Goal: Check status: Check status

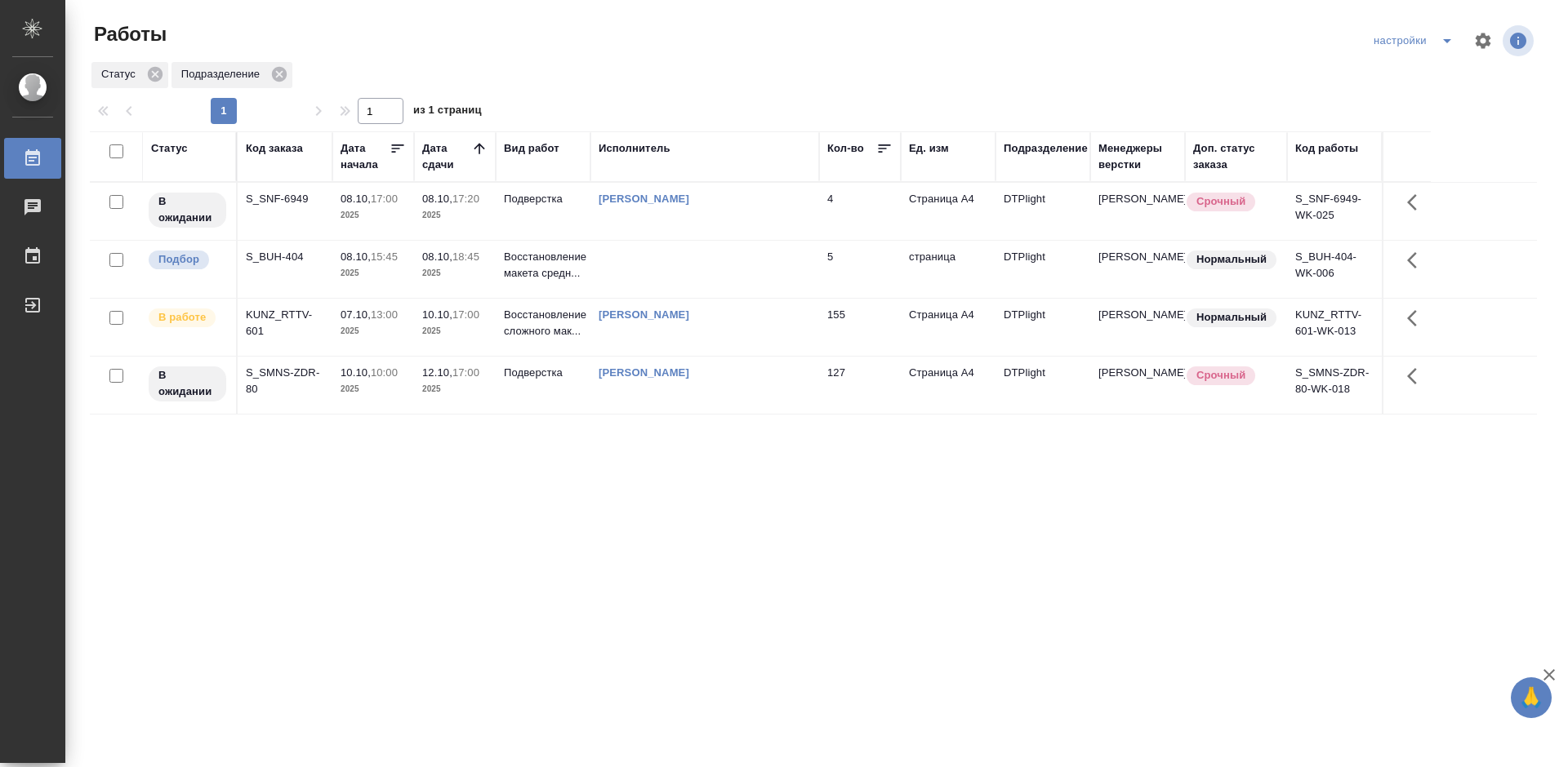
click at [693, 492] on div "Статус Код заказа Дата начала Дата сдачи Вид работ Исполнитель Кол-во Ед. изм П…" at bounding box center [813, 425] width 1447 height 588
click at [767, 511] on div "Статус Код заказа Дата начала Дата сдачи Вид работ Исполнитель Кол-во Ед. изм П…" at bounding box center [813, 425] width 1447 height 588
click at [281, 202] on div "S_SNF-6949" at bounding box center [285, 199] width 79 height 17
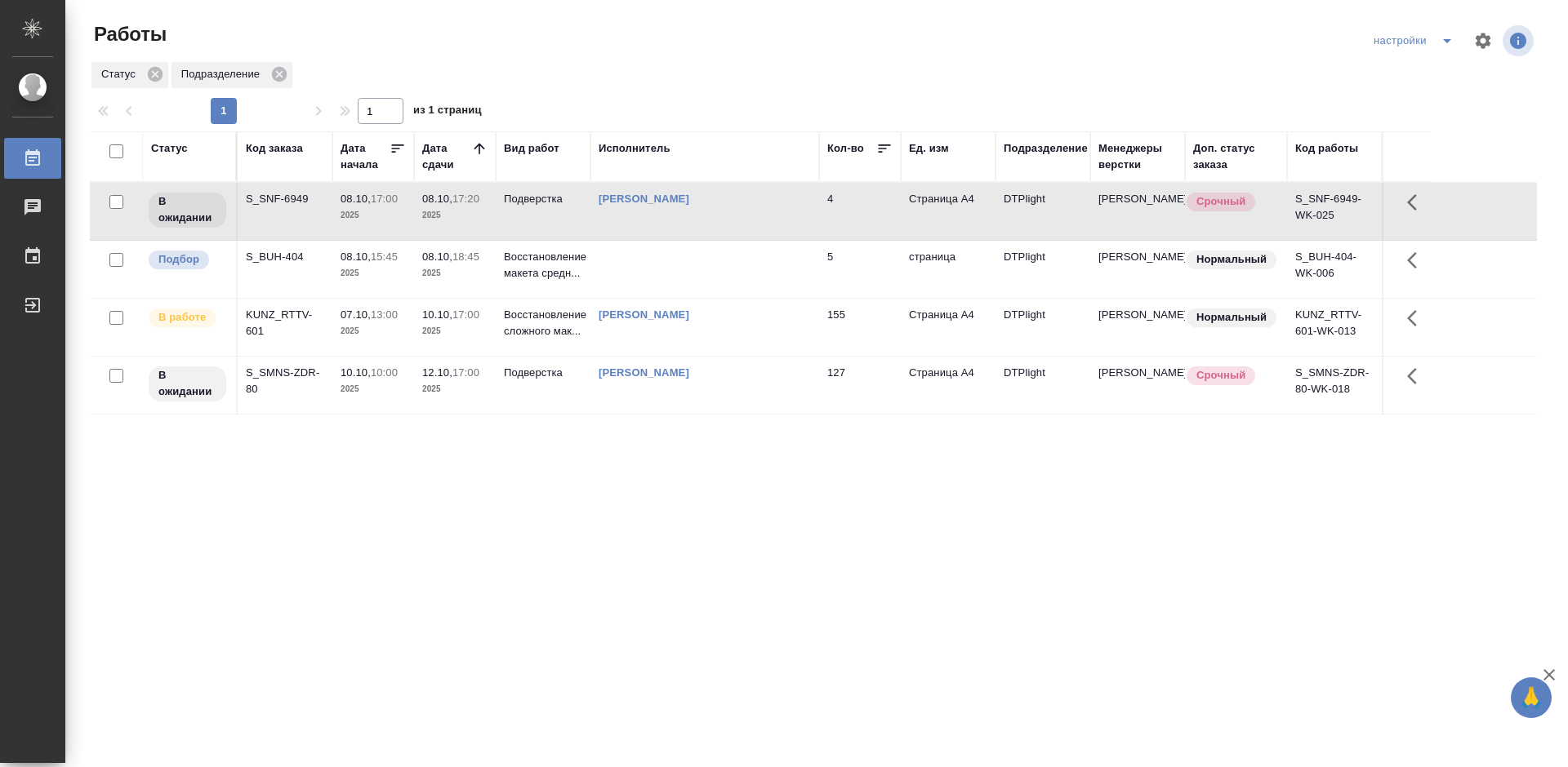
click at [281, 202] on div "S_SNF-6949" at bounding box center [285, 199] width 79 height 17
click at [280, 200] on div "S_SNF-6949" at bounding box center [285, 199] width 79 height 17
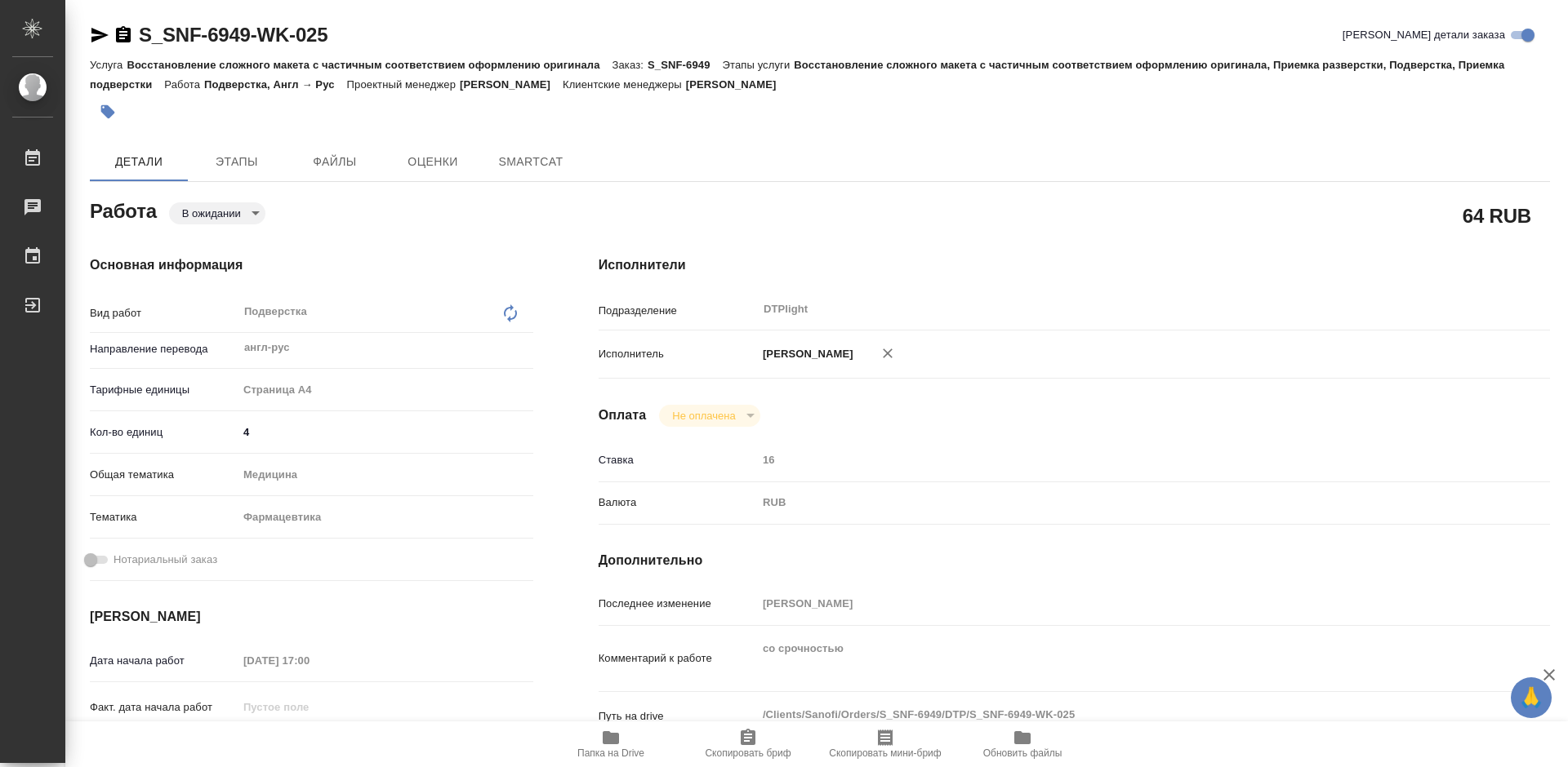
type textarea "x"
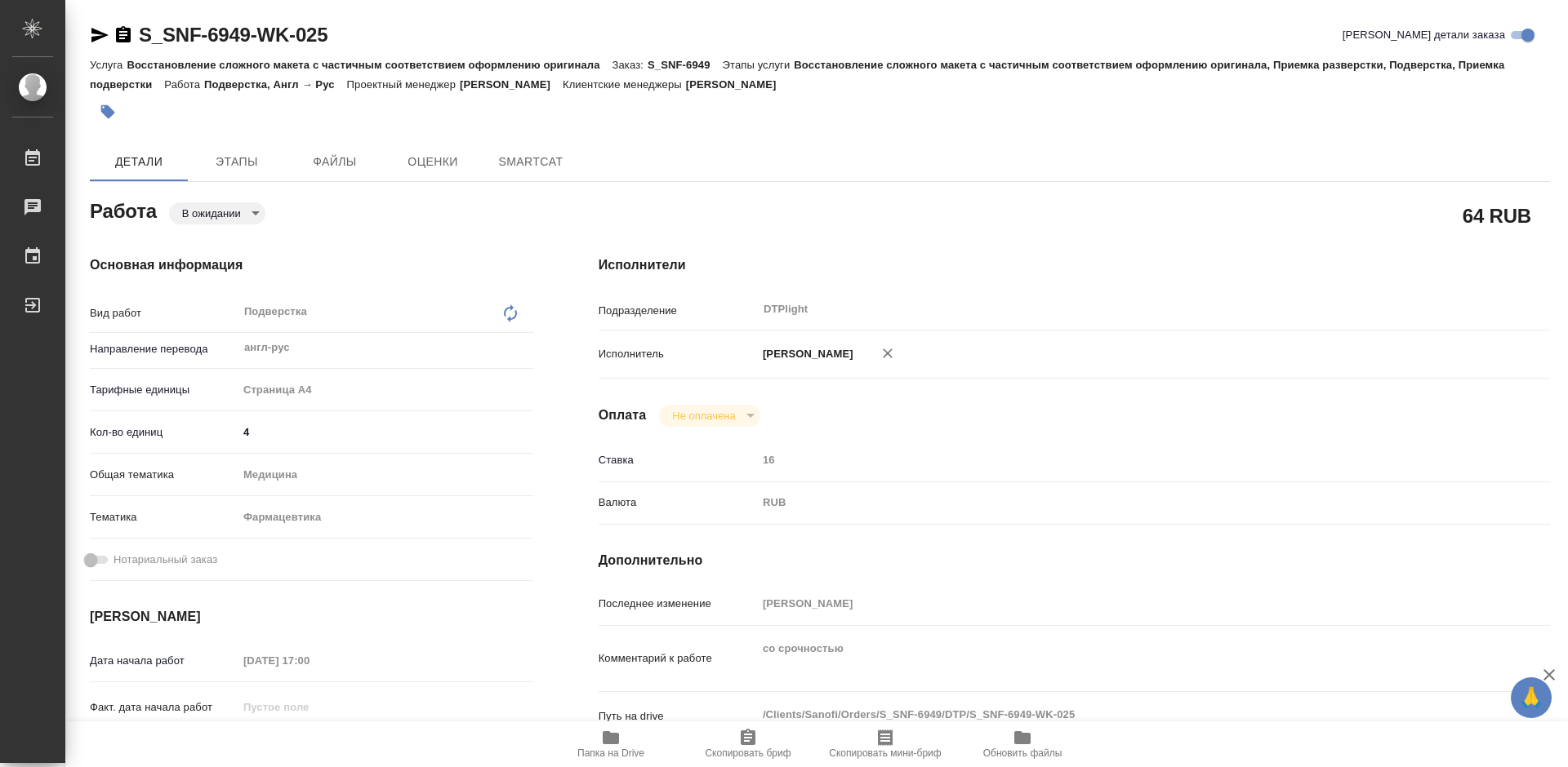
type textarea "x"
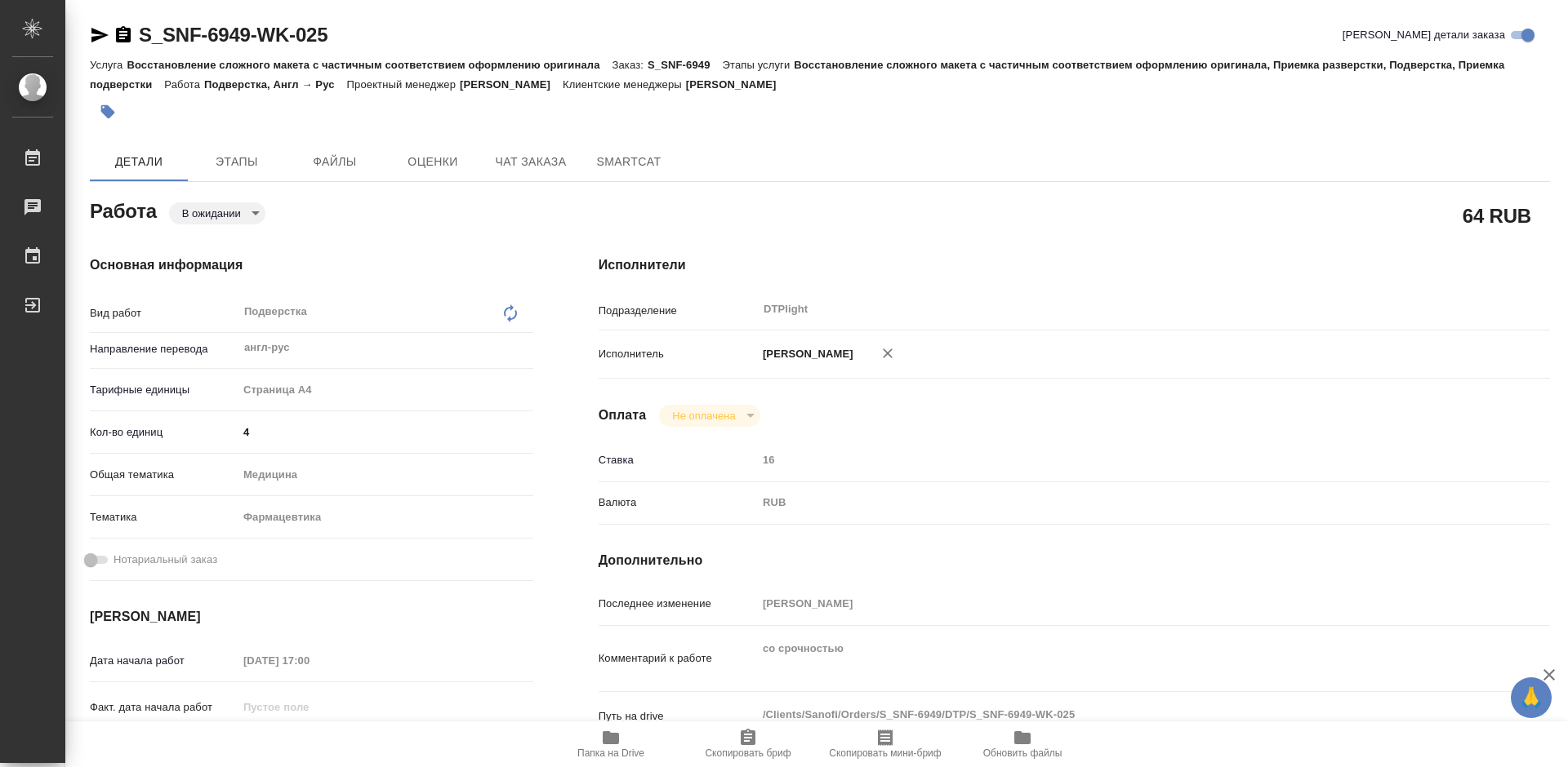
type textarea "x"
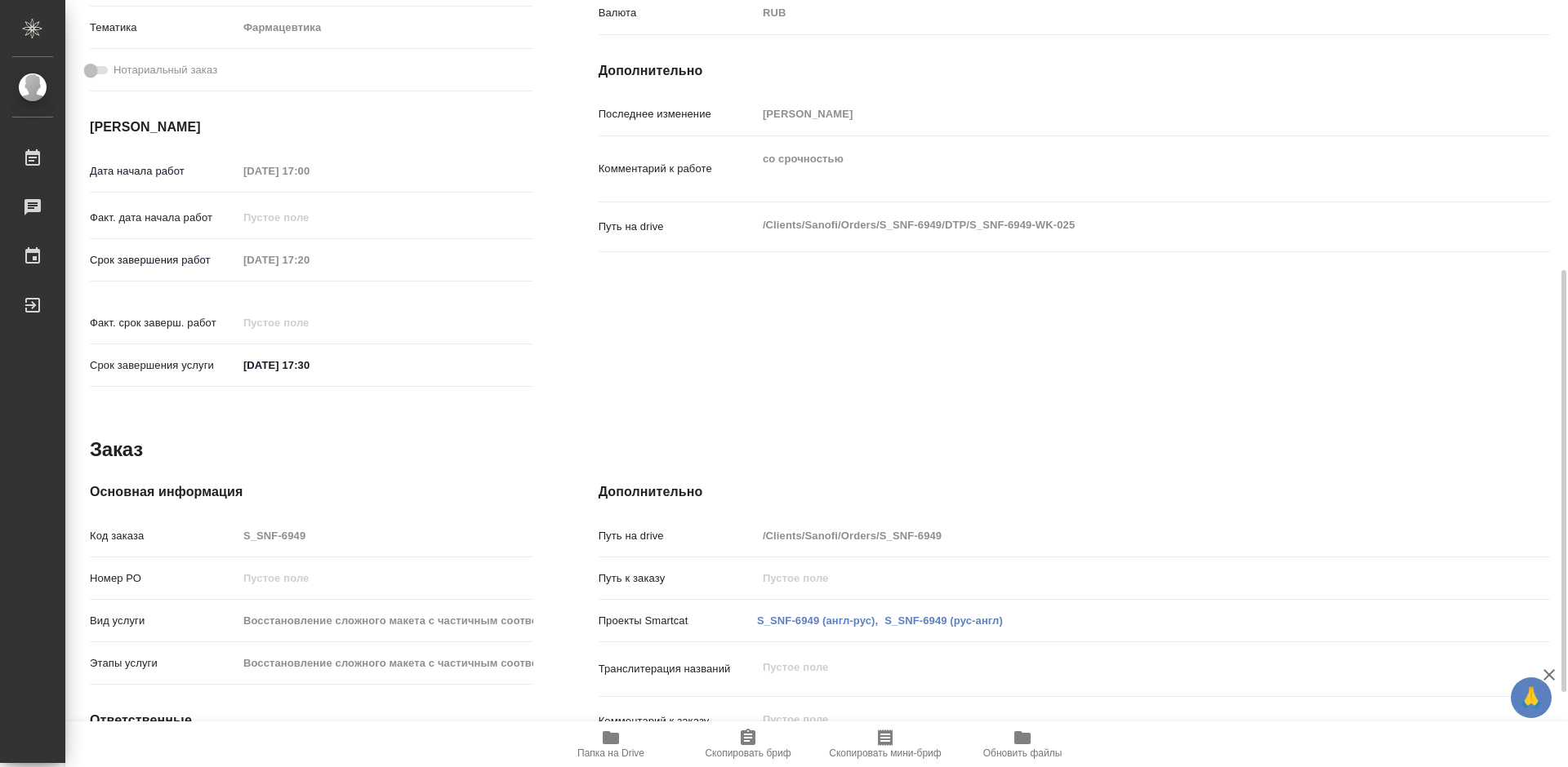
type textarea "x"
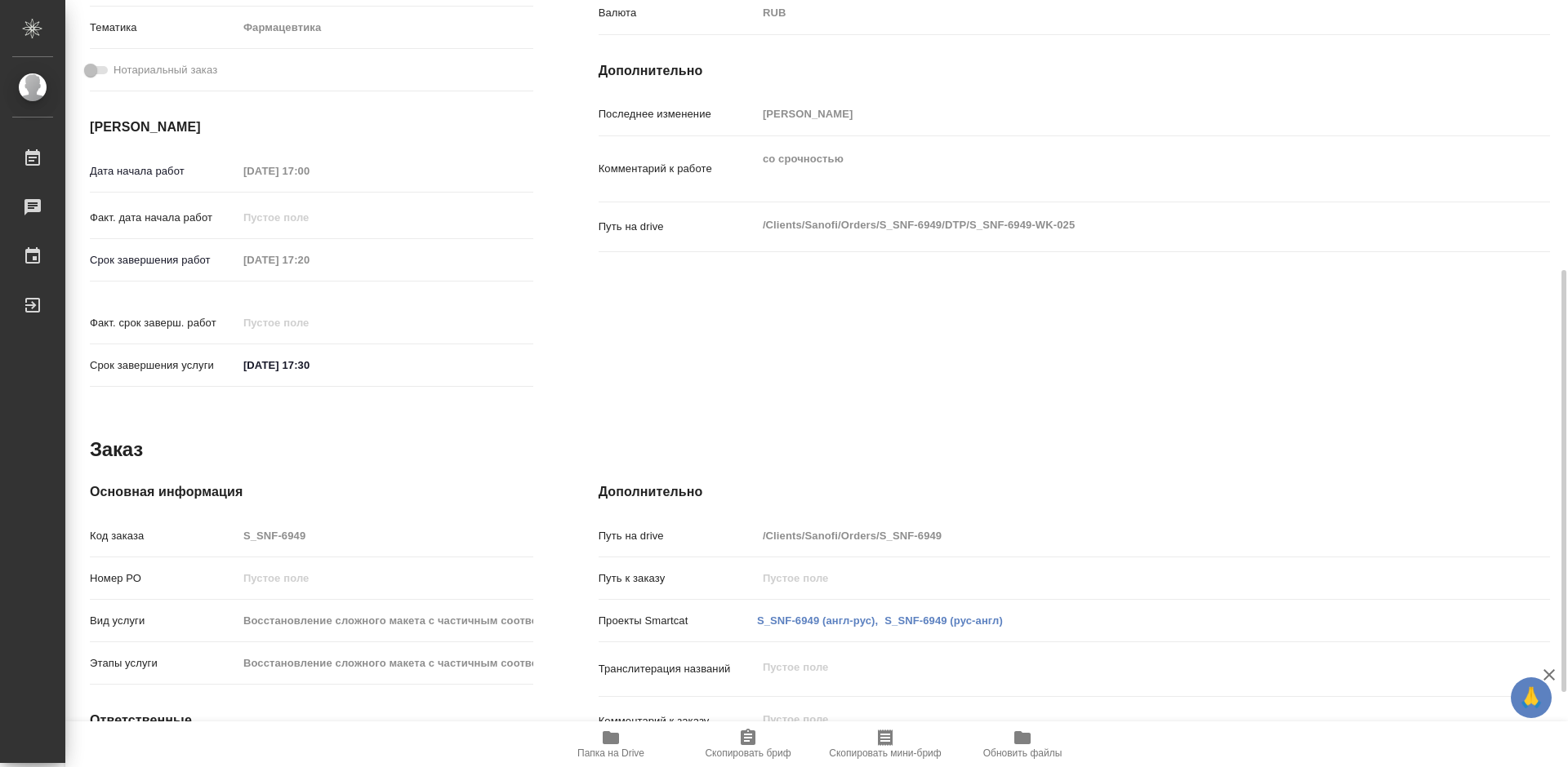
scroll to position [625, 0]
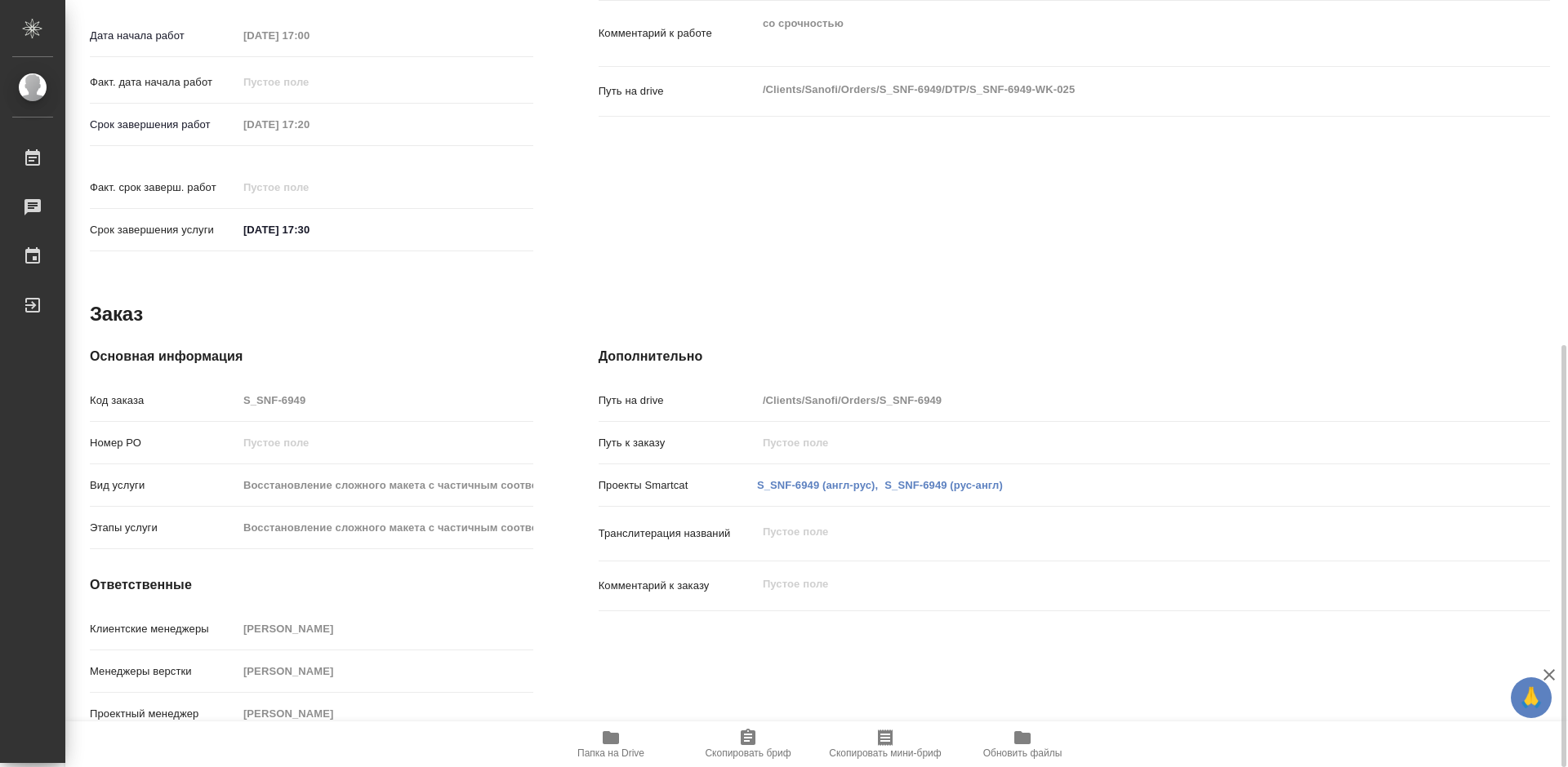
click at [229, 664] on div "Менеджеры верстки Петрова Валерия" at bounding box center [311, 671] width 443 height 29
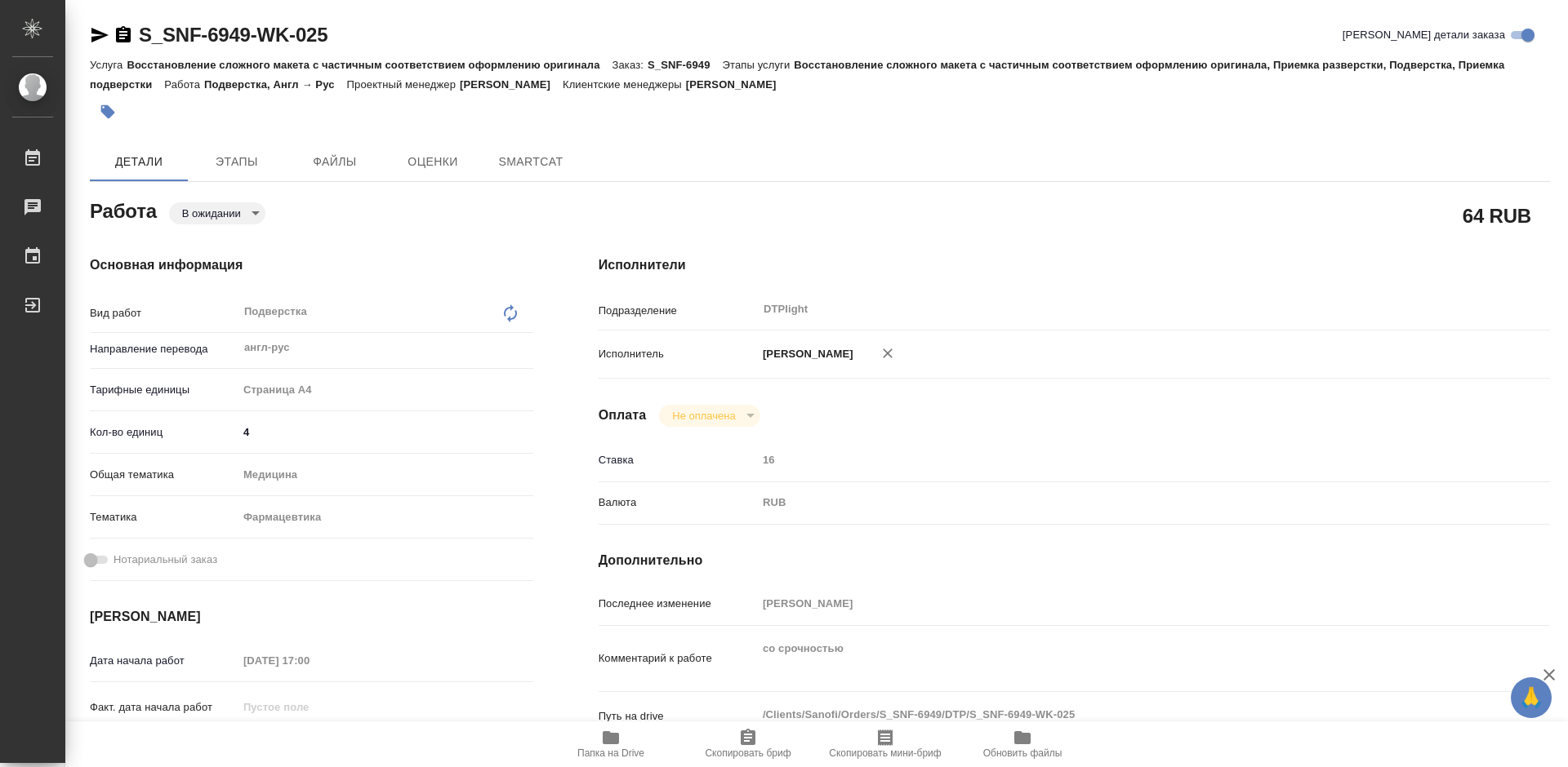
type textarea "x"
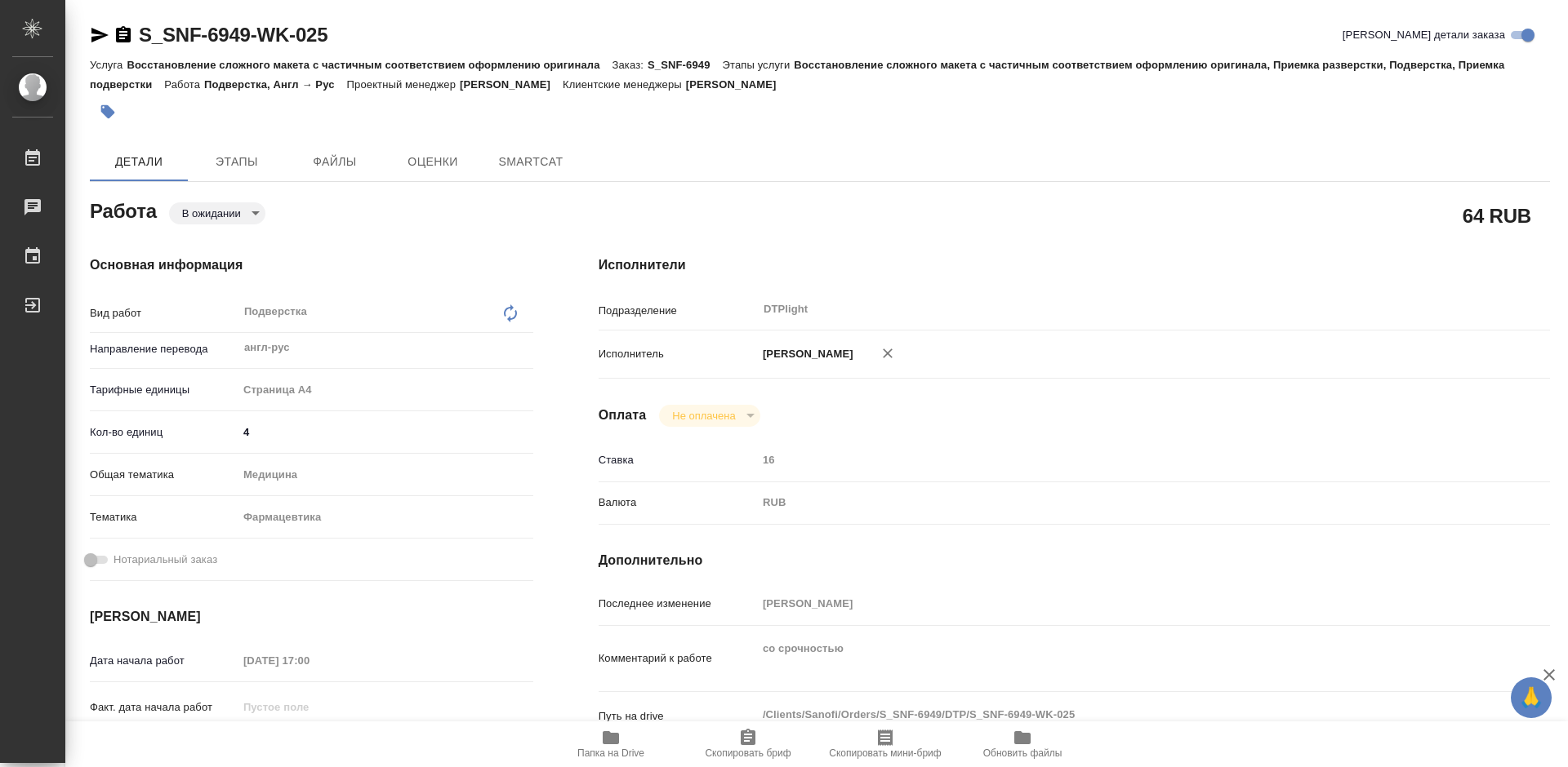
type textarea "x"
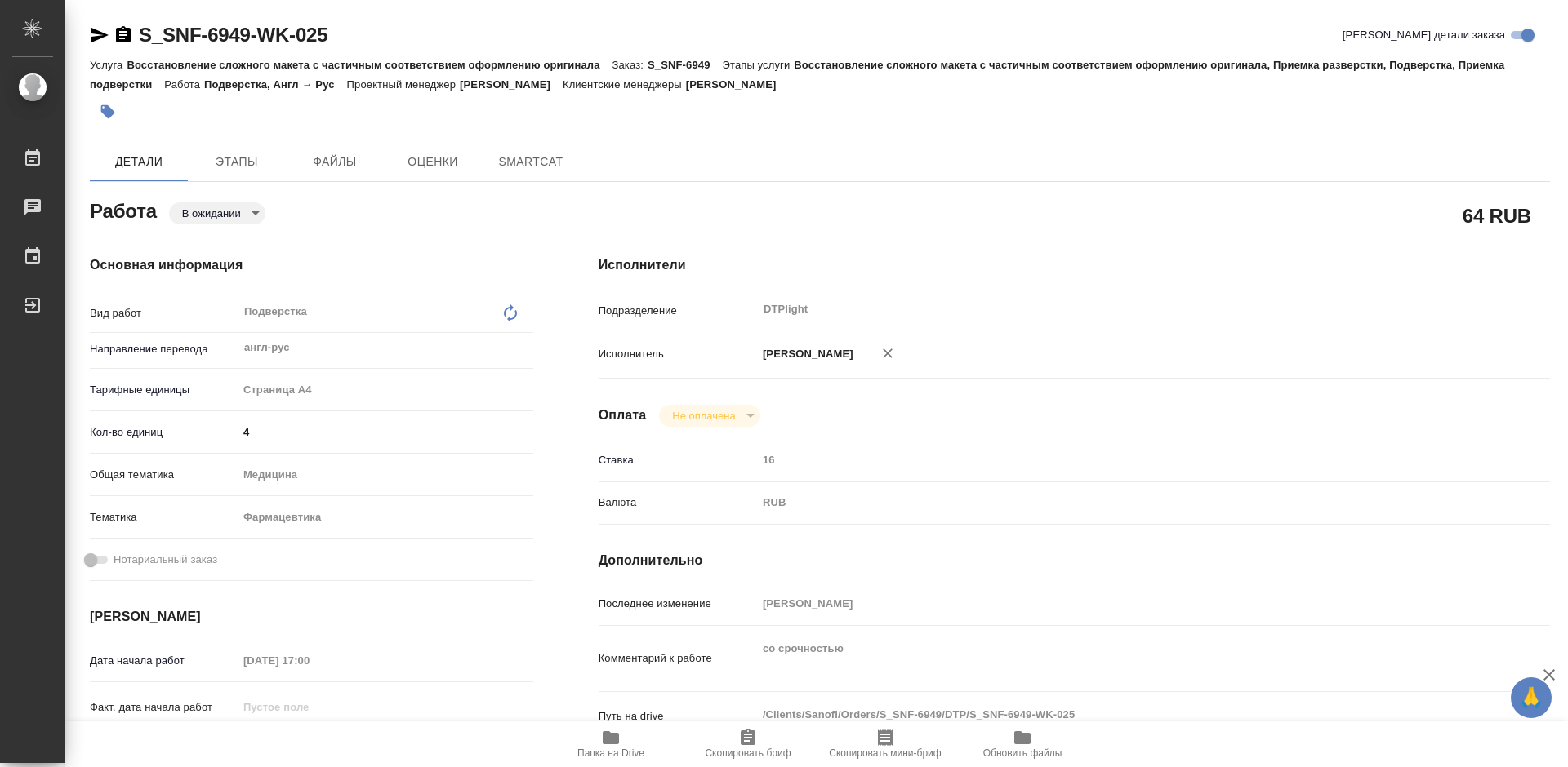
type textarea "x"
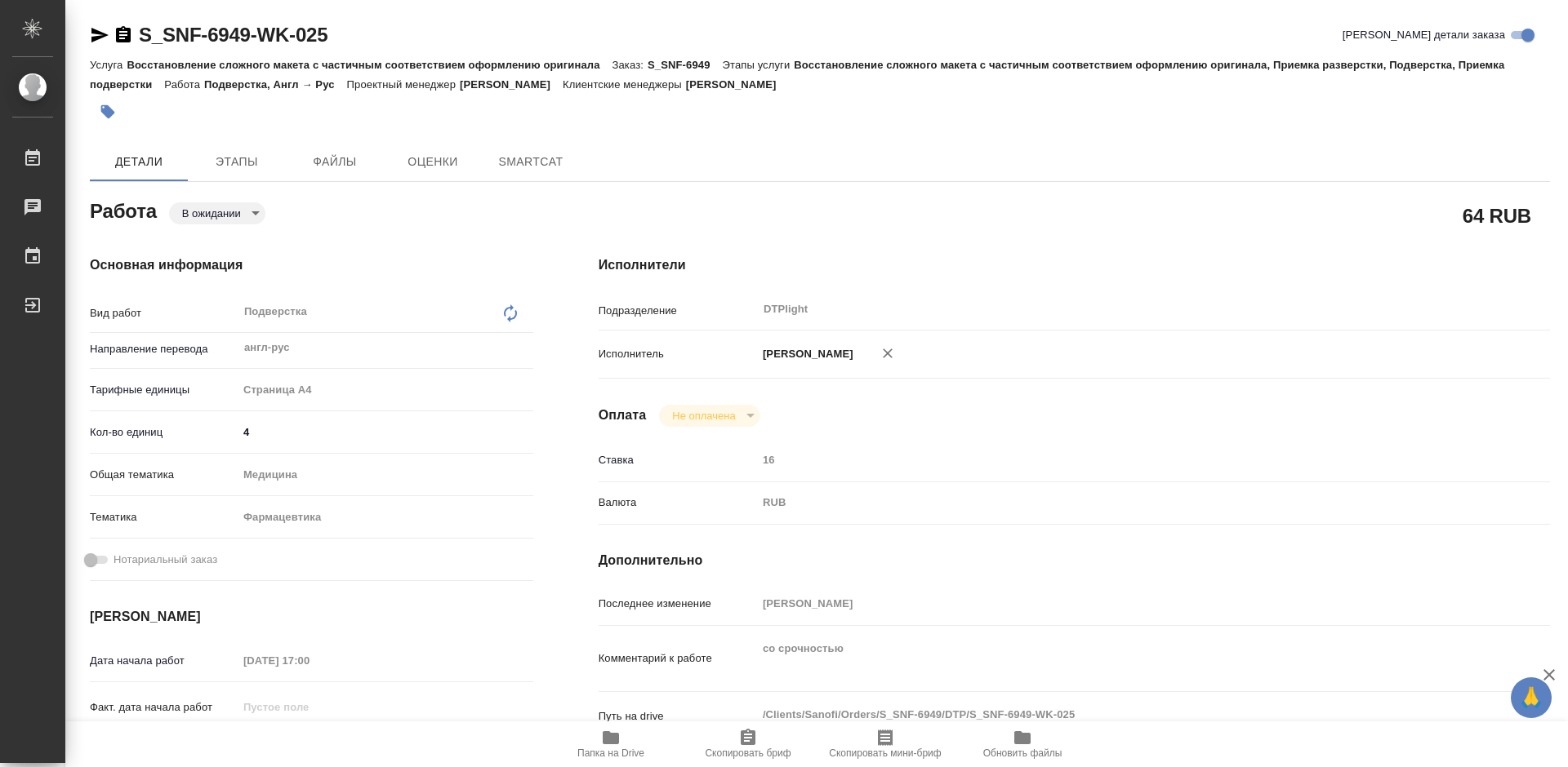
type textarea "x"
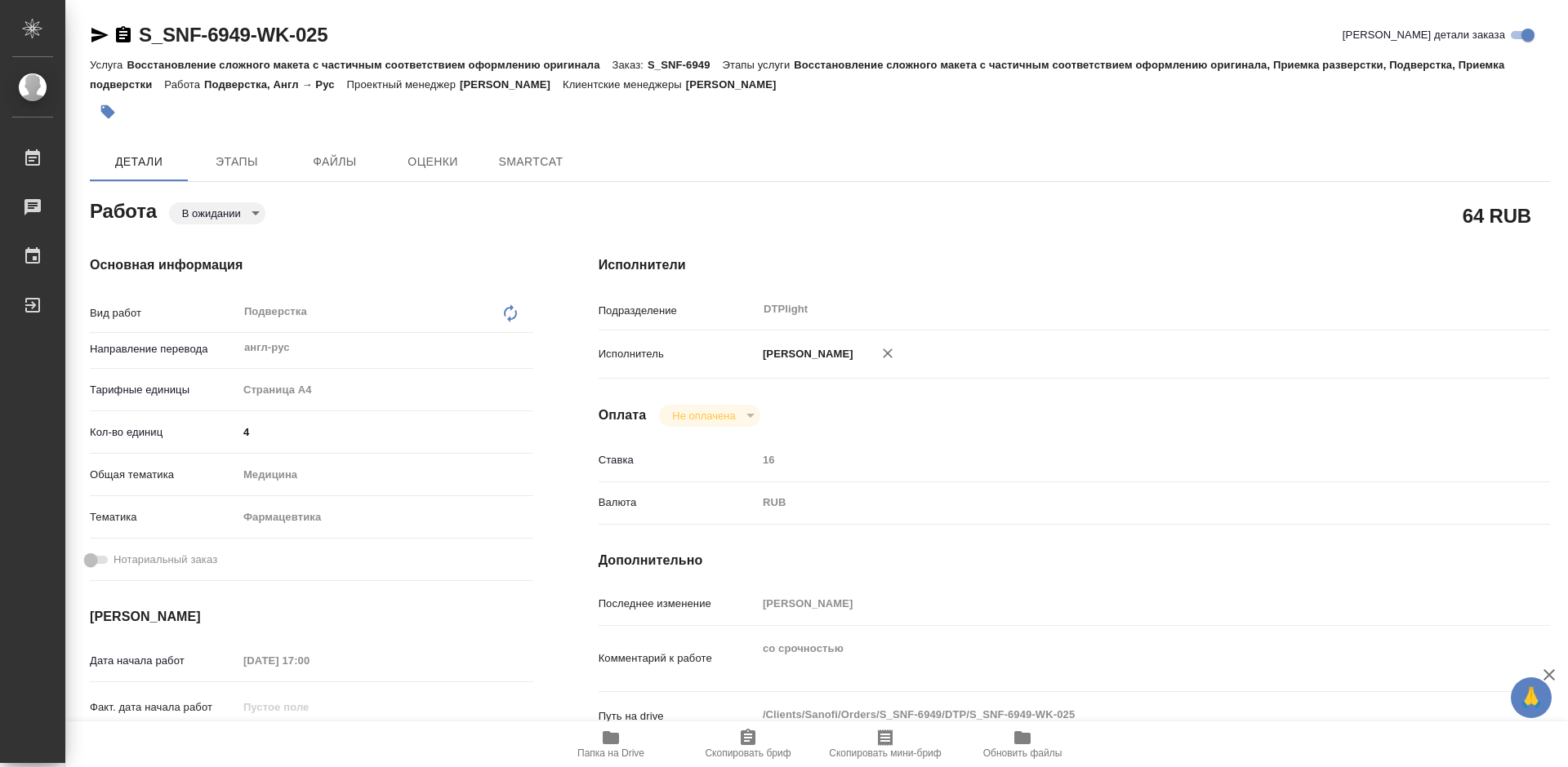
type textarea "x"
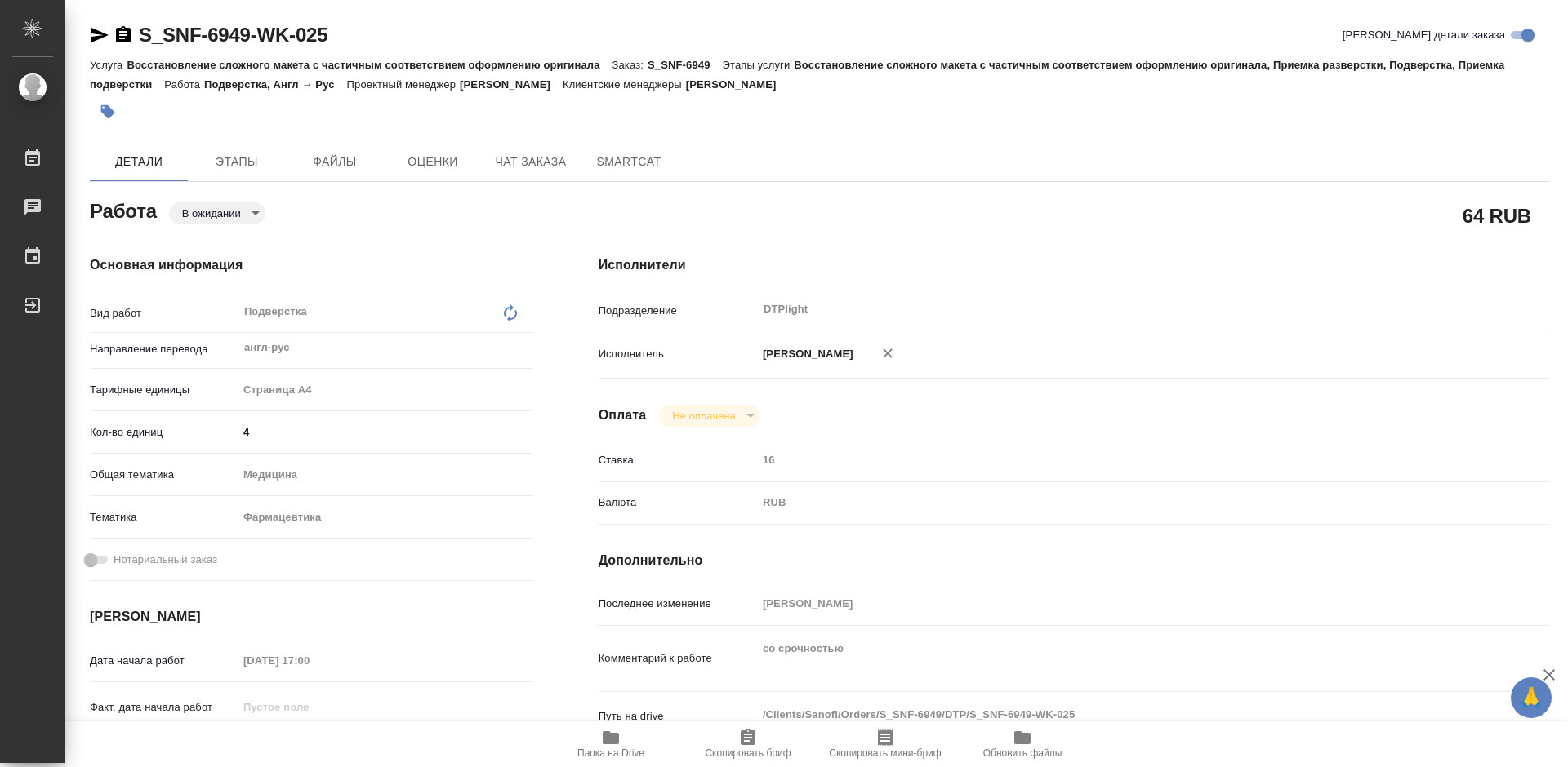
click at [102, 33] on icon "button" at bounding box center [100, 35] width 18 height 15
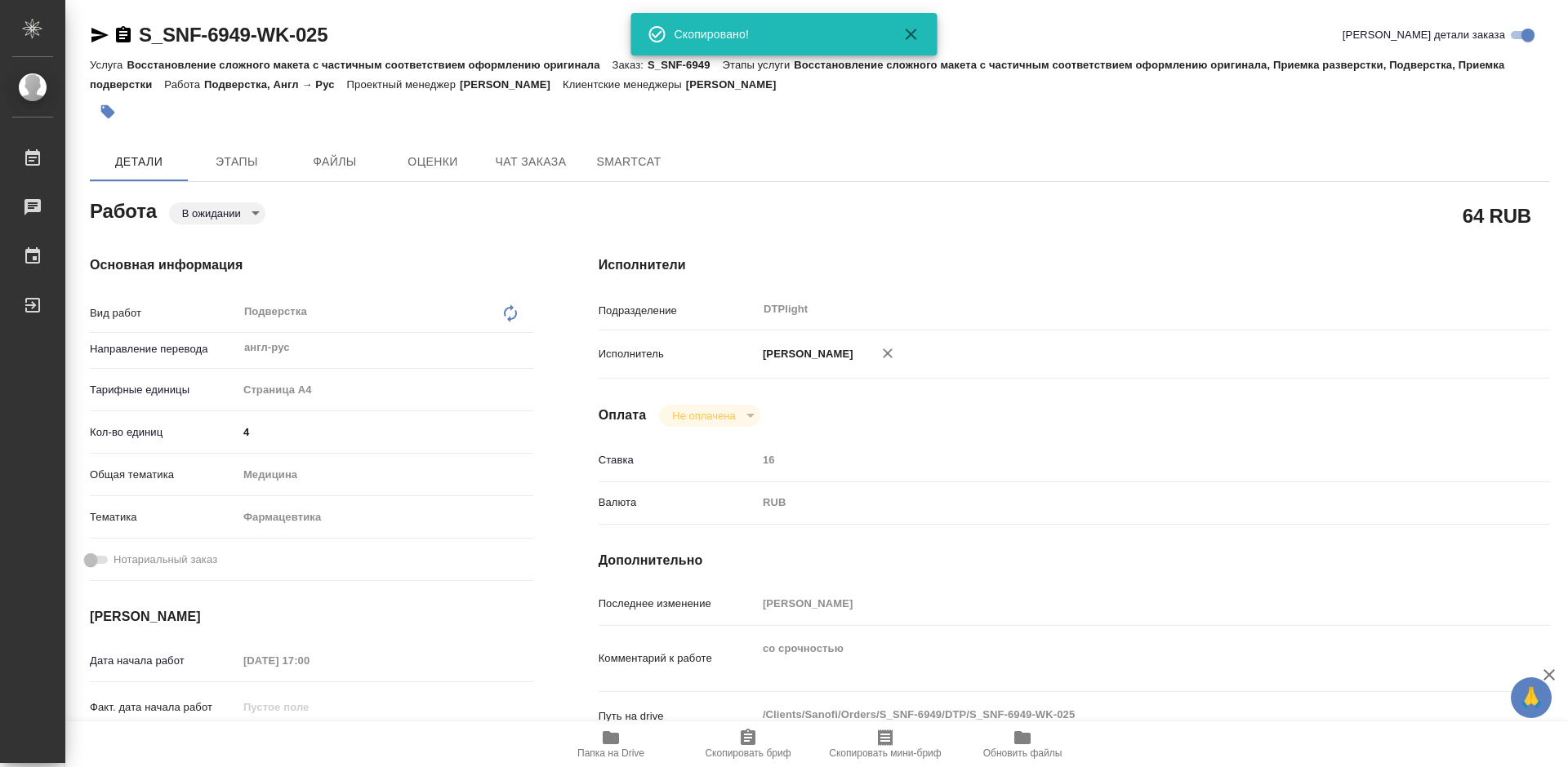
type textarea "x"
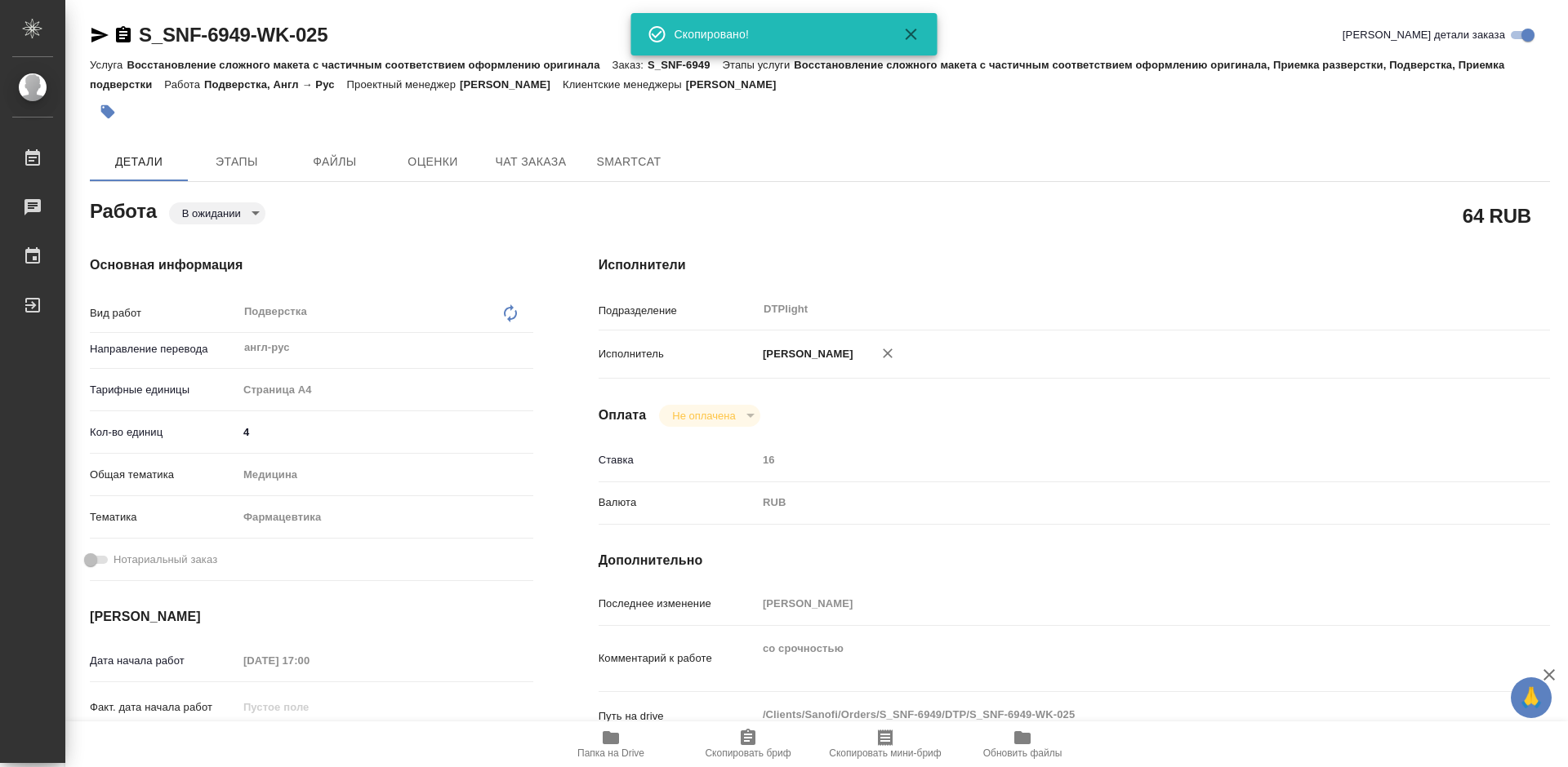
type textarea "x"
